Goal: Information Seeking & Learning: Find specific fact

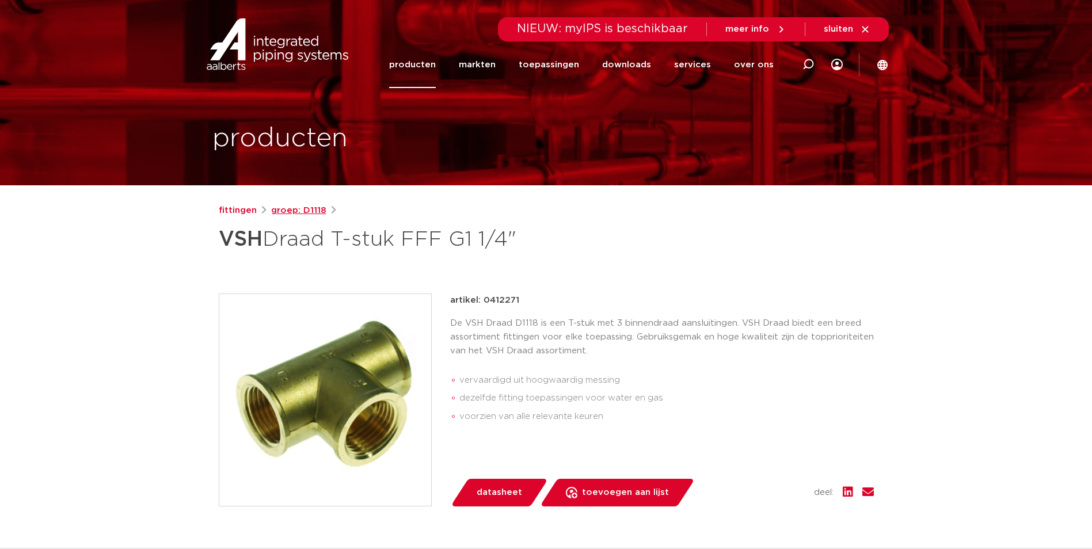
click at [311, 207] on link "groep: D1118" at bounding box center [298, 211] width 55 height 14
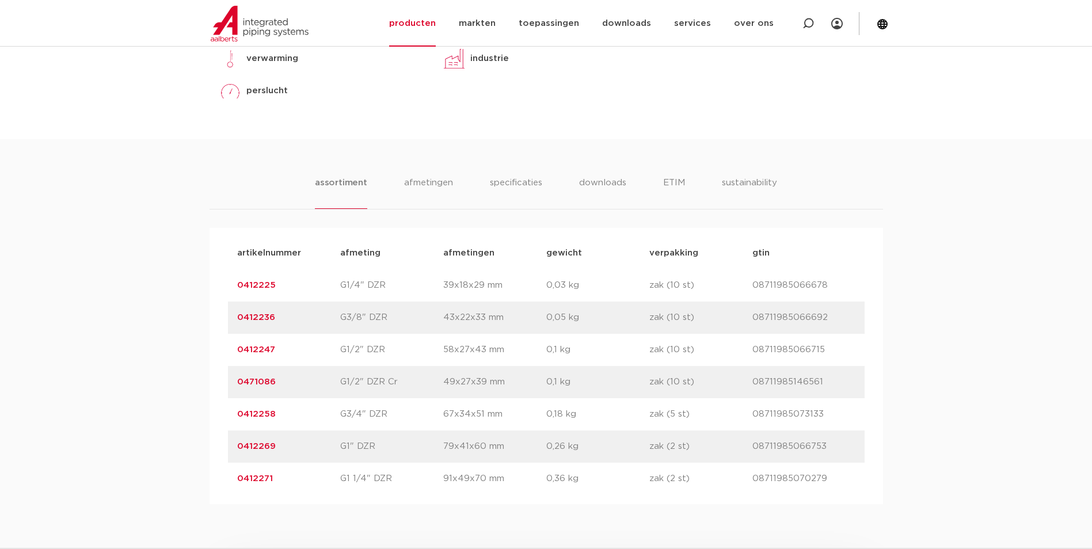
scroll to position [576, 0]
drag, startPoint x: 276, startPoint y: 445, endPoint x: 239, endPoint y: 446, distance: 36.3
click at [239, 446] on p "0412269" at bounding box center [288, 446] width 103 height 14
copy link "0412269"
